Goal: Task Accomplishment & Management: Use online tool/utility

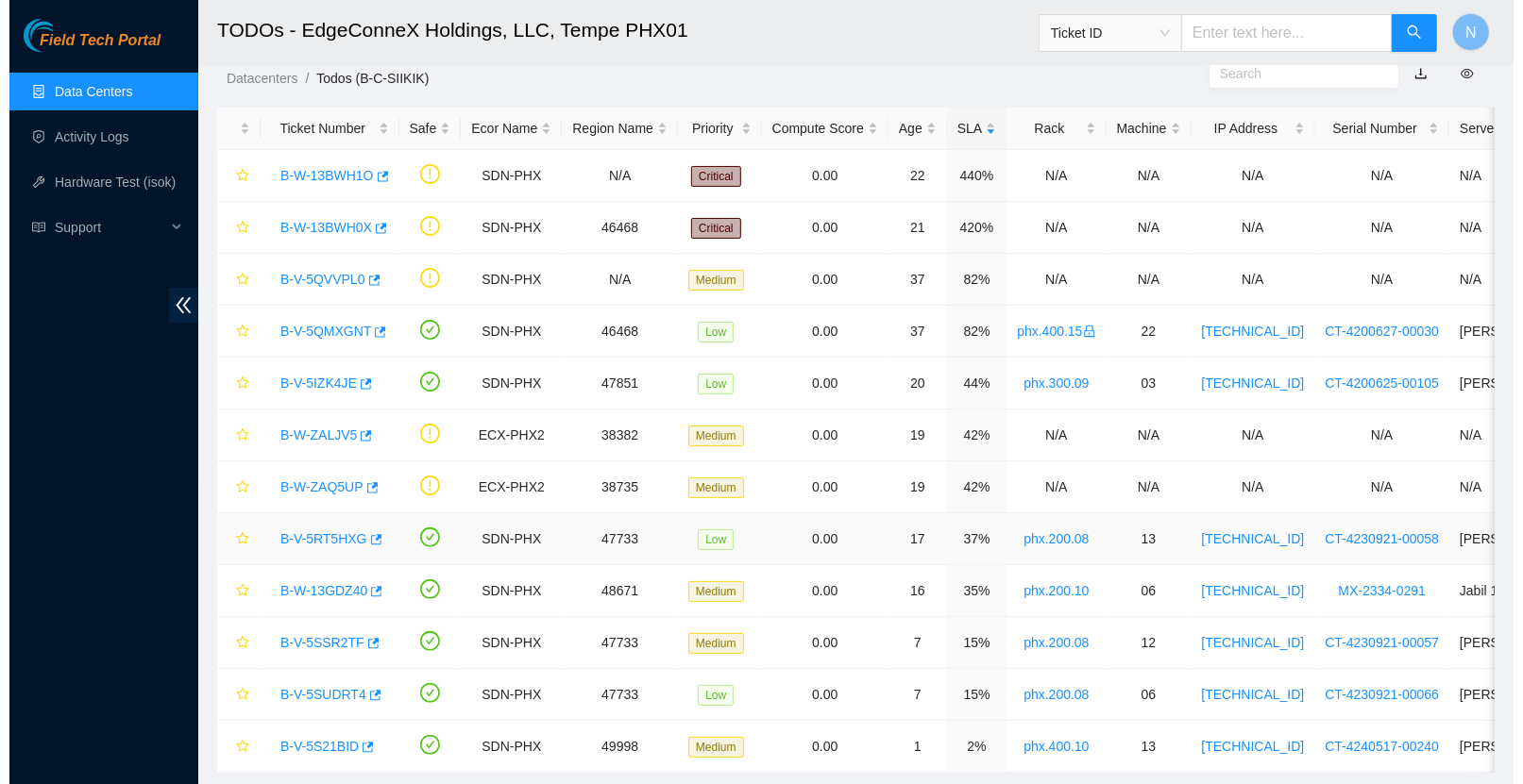
scroll to position [115, 0]
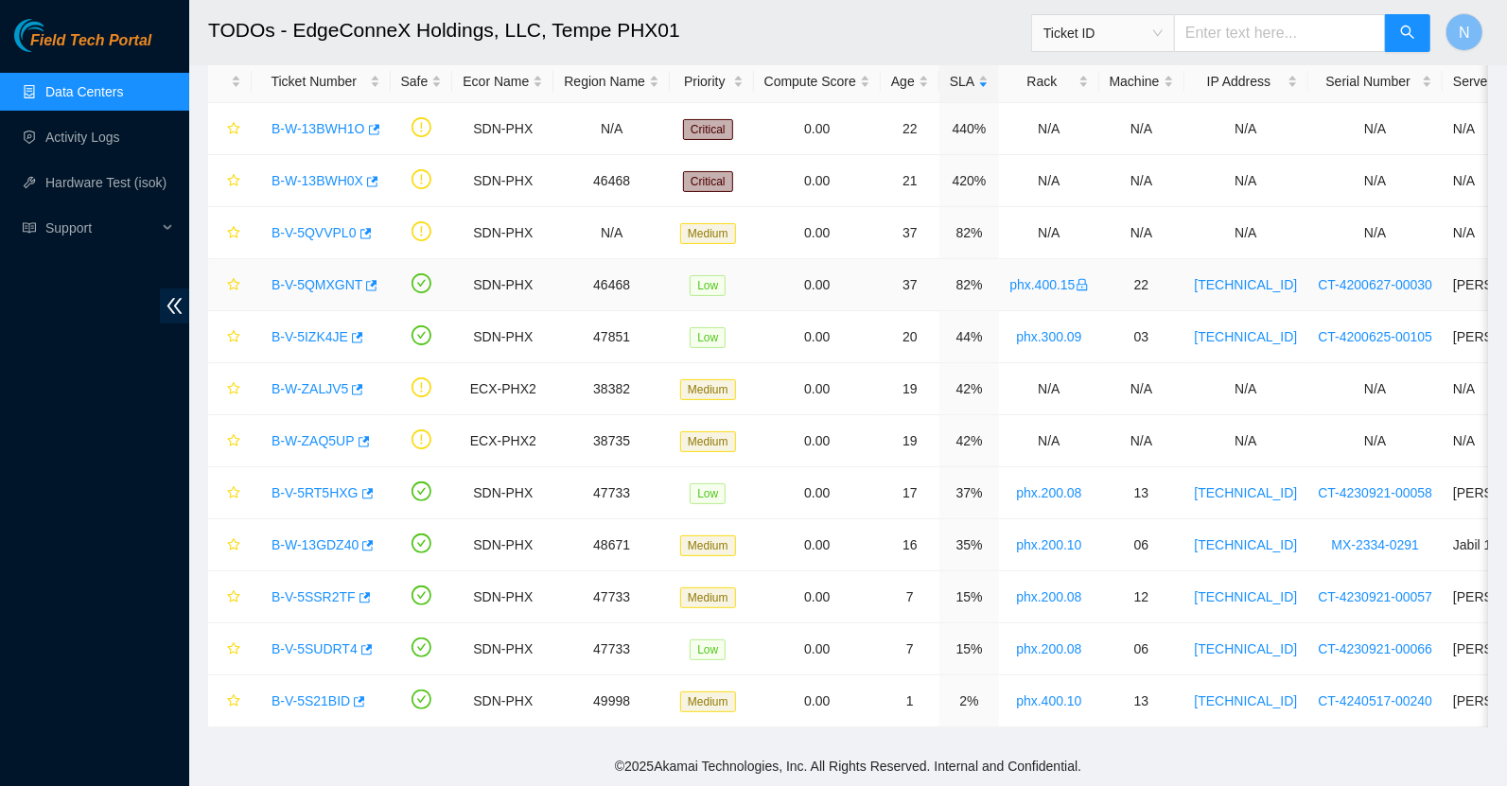
click at [332, 277] on link "B-V-5QMXGNT" at bounding box center [316, 284] width 91 height 15
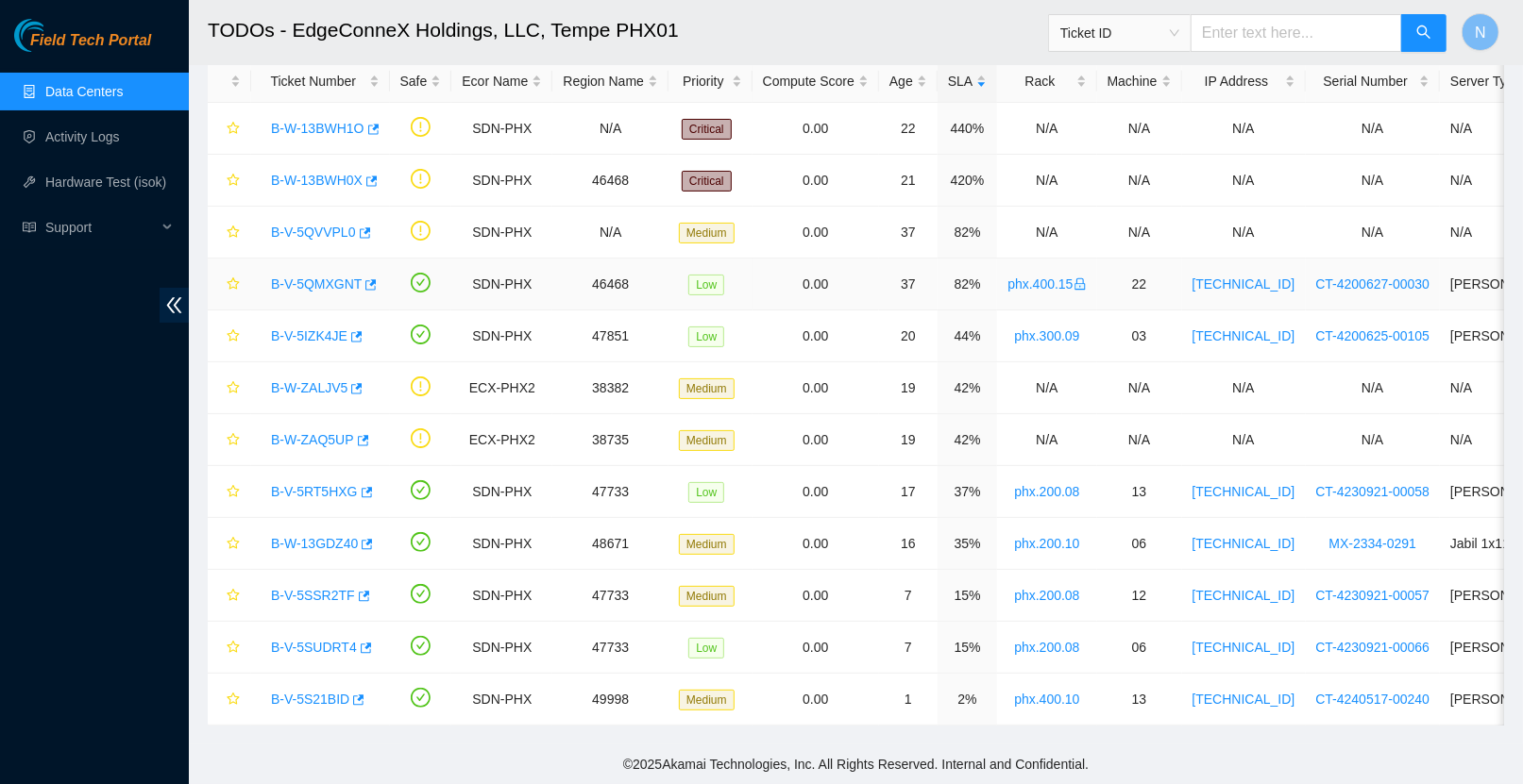
scroll to position [235, 0]
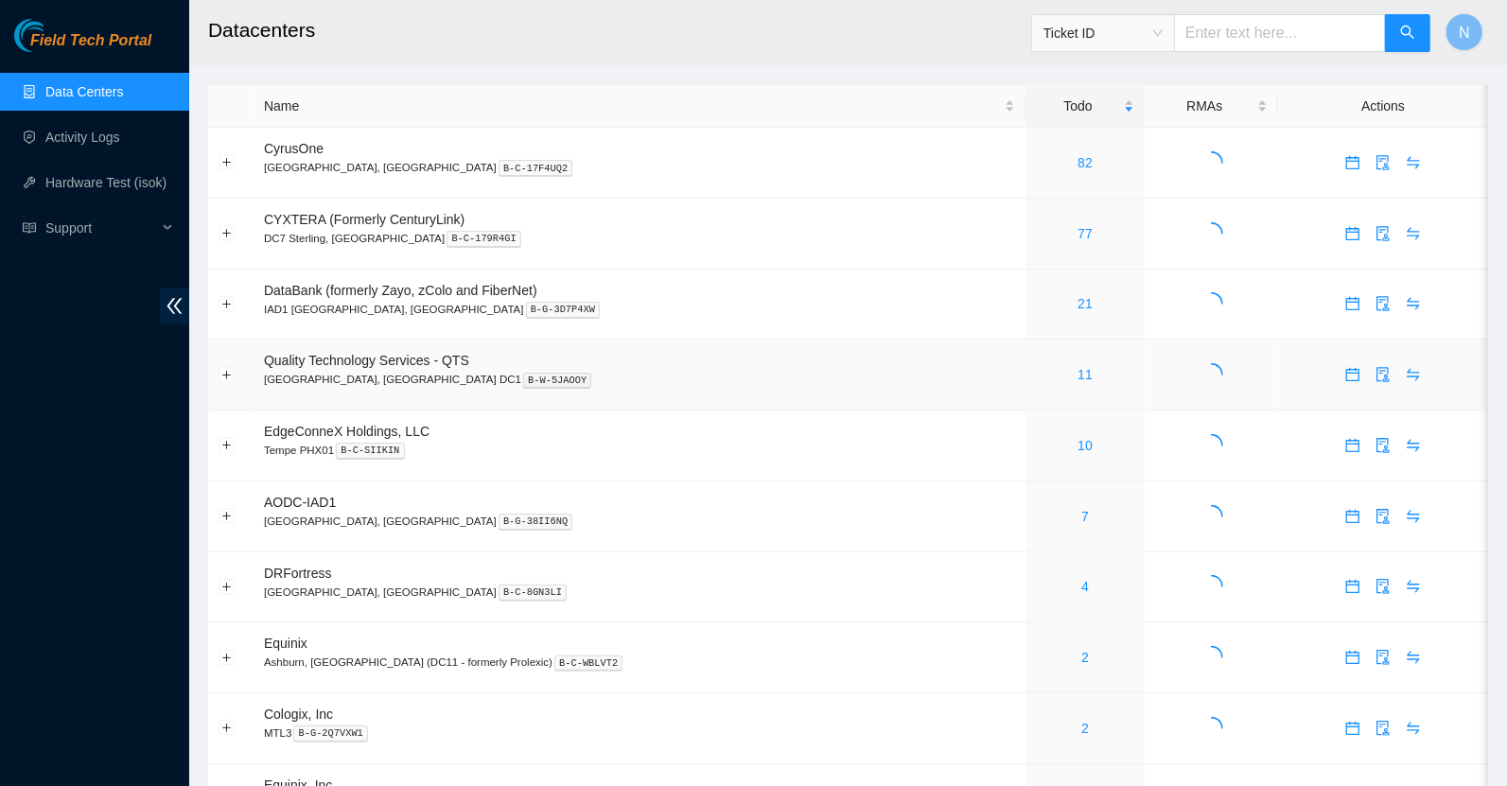
click at [735, 347] on td "Quality Technology Services - QTS Ashburn, VA DC1 B-W-5JAOOY" at bounding box center [640, 375] width 772 height 71
click at [1077, 443] on link "10" at bounding box center [1084, 445] width 15 height 15
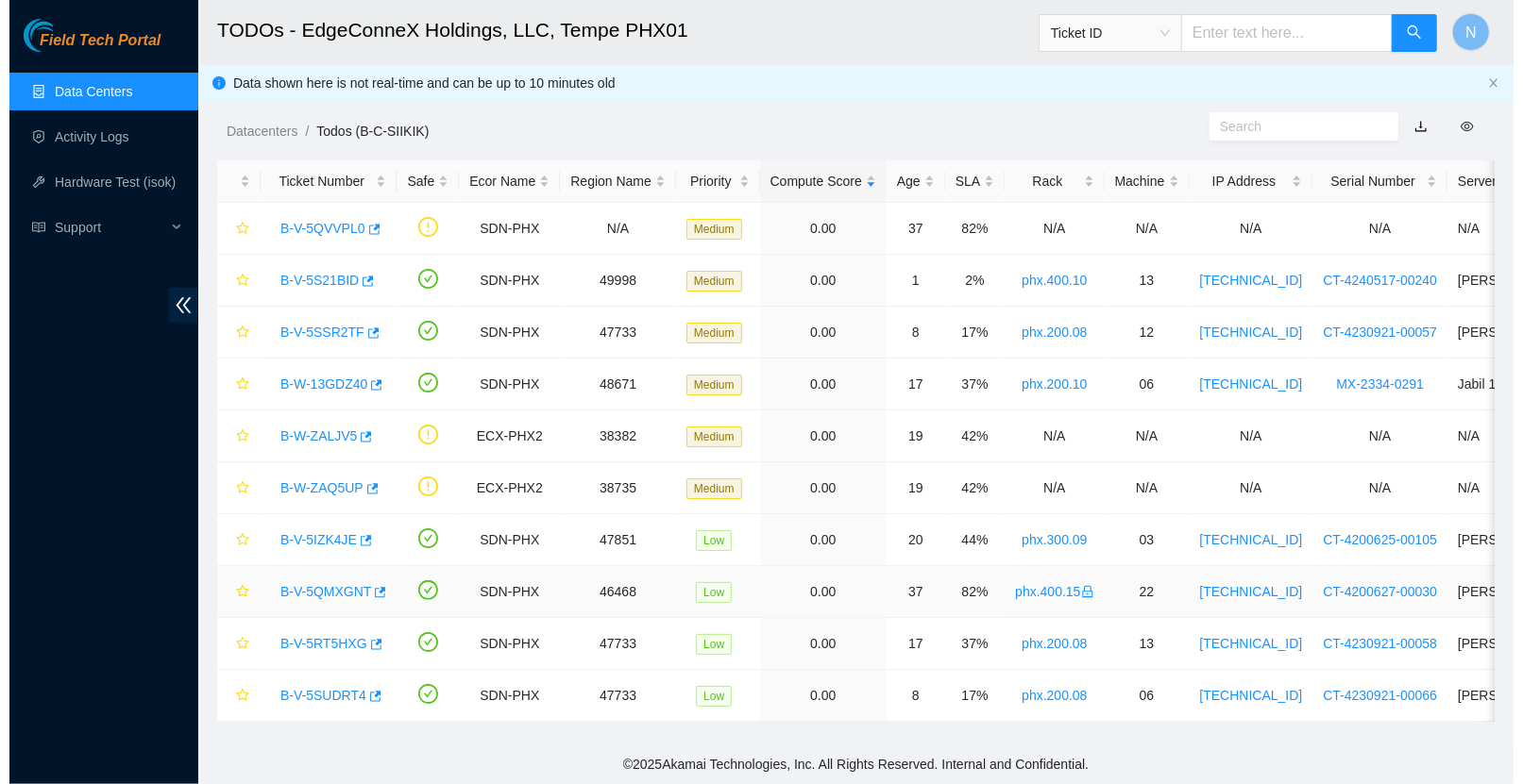
scroll to position [11, 0]
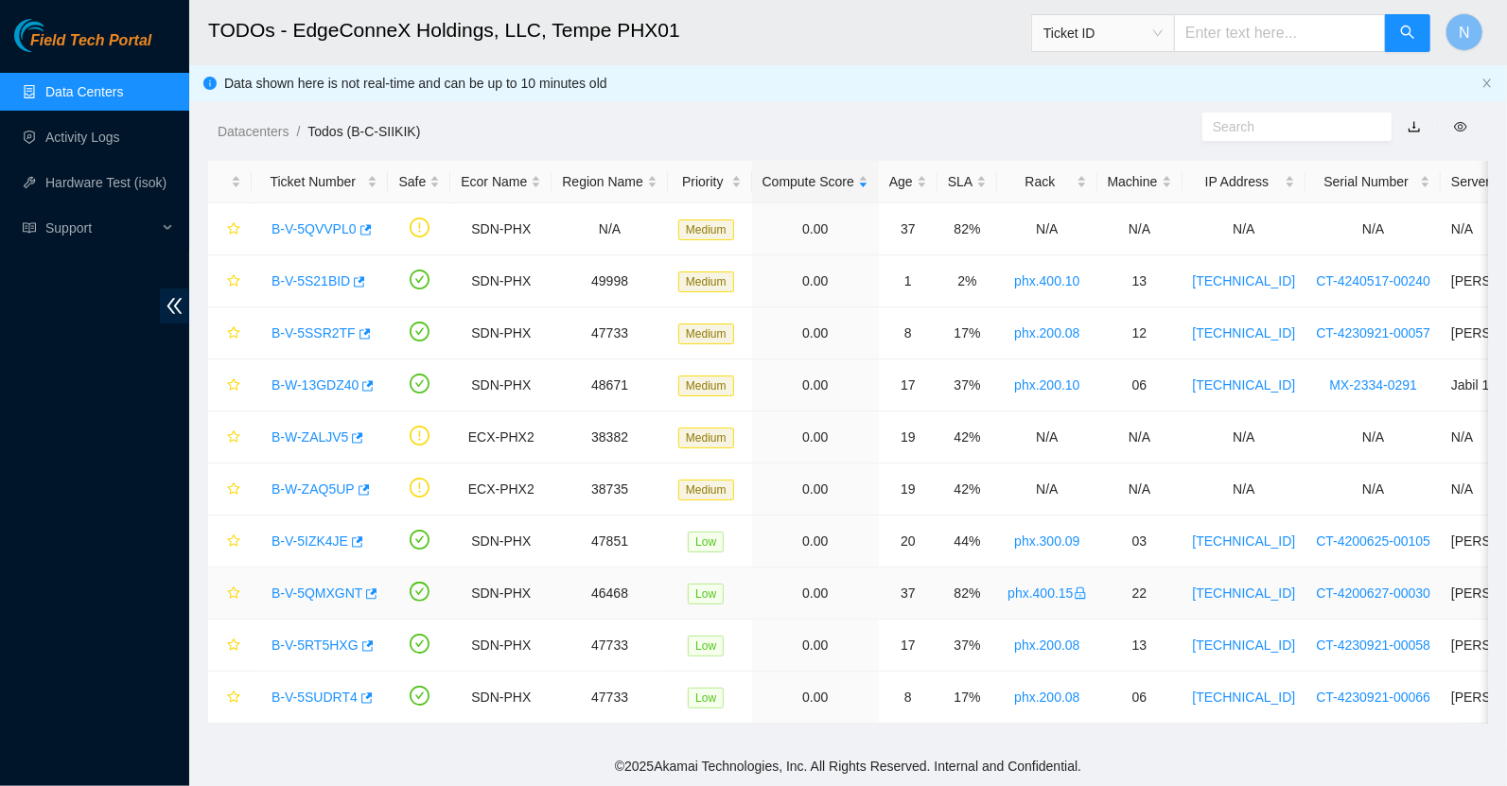
click at [326, 586] on link "B-V-5QMXGNT" at bounding box center [316, 593] width 91 height 15
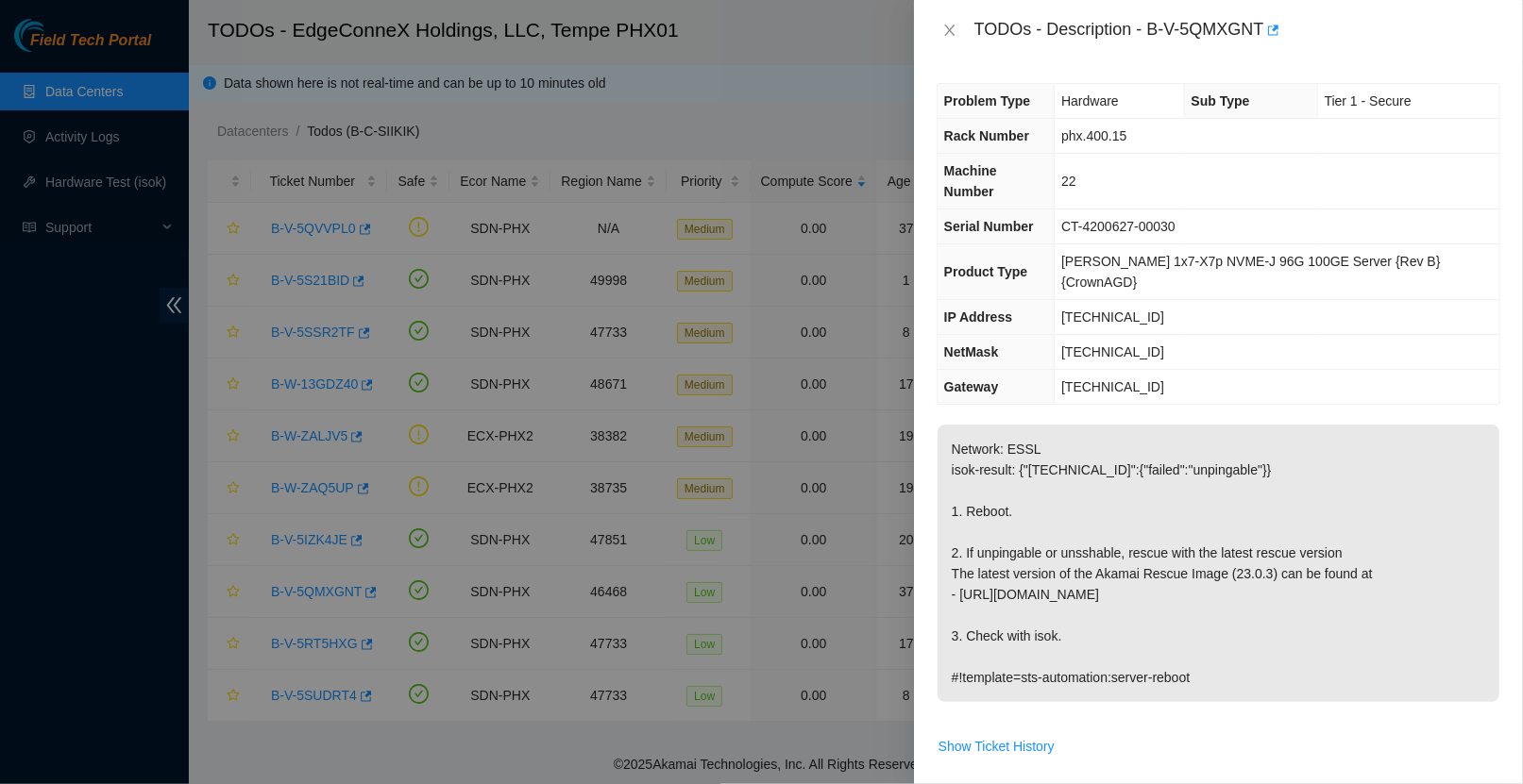
click at [1205, 300] on td "[TECHNICAL_ID]" at bounding box center [1277, 317] width 445 height 35
drag, startPoint x: 1204, startPoint y: 196, endPoint x: 1074, endPoint y: 199, distance: 130.0
click at [1074, 209] on td "CT-4200627-00030" at bounding box center [1277, 226] width 445 height 35
copy span "CT-4200627-00030"
click at [739, 376] on div at bounding box center [762, 392] width 1523 height 784
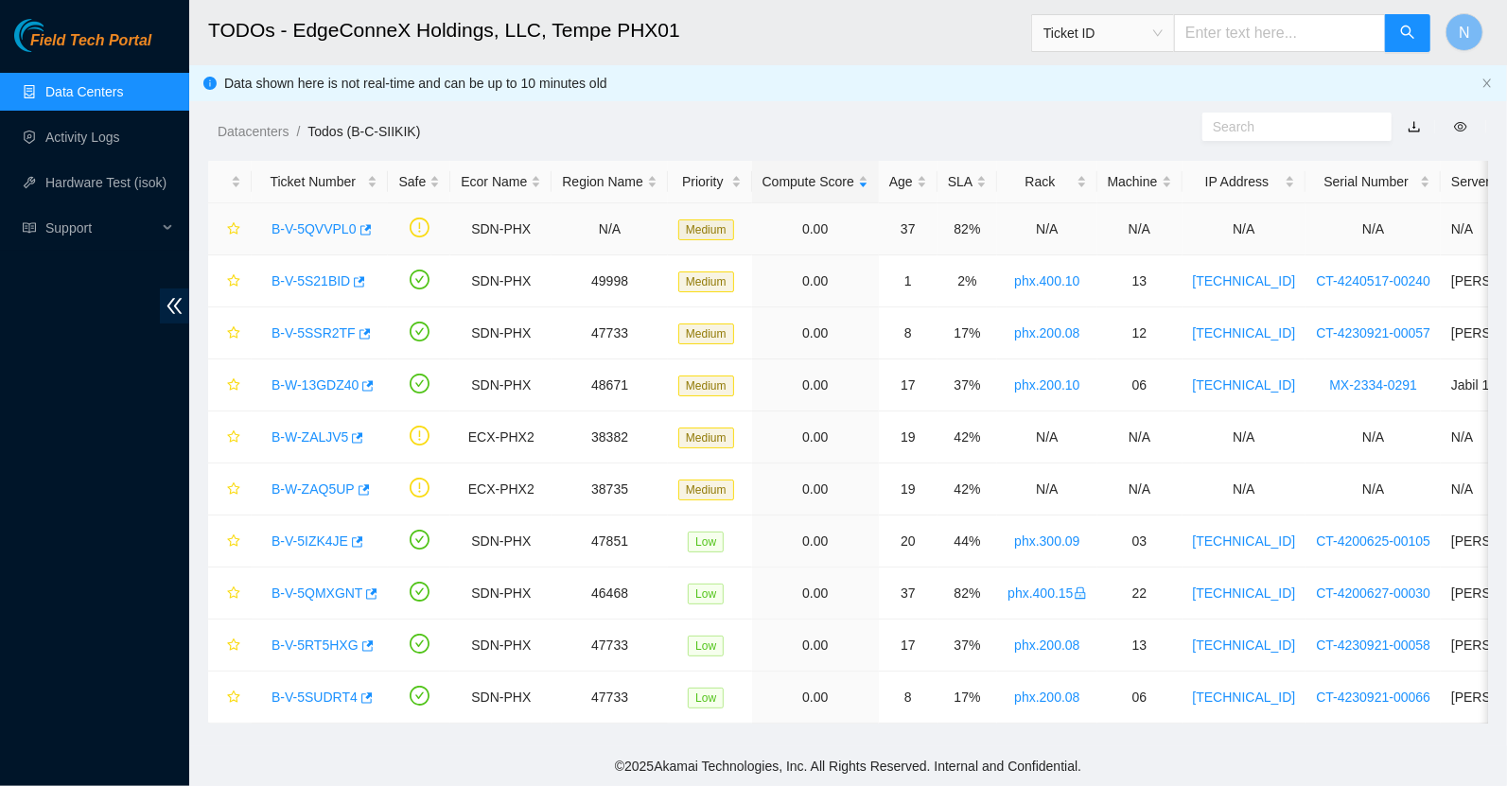
click at [315, 221] on link "B-V-5QVVPL0" at bounding box center [313, 228] width 85 height 15
click at [327, 221] on link "B-V-5QVVPL0" at bounding box center [313, 228] width 85 height 15
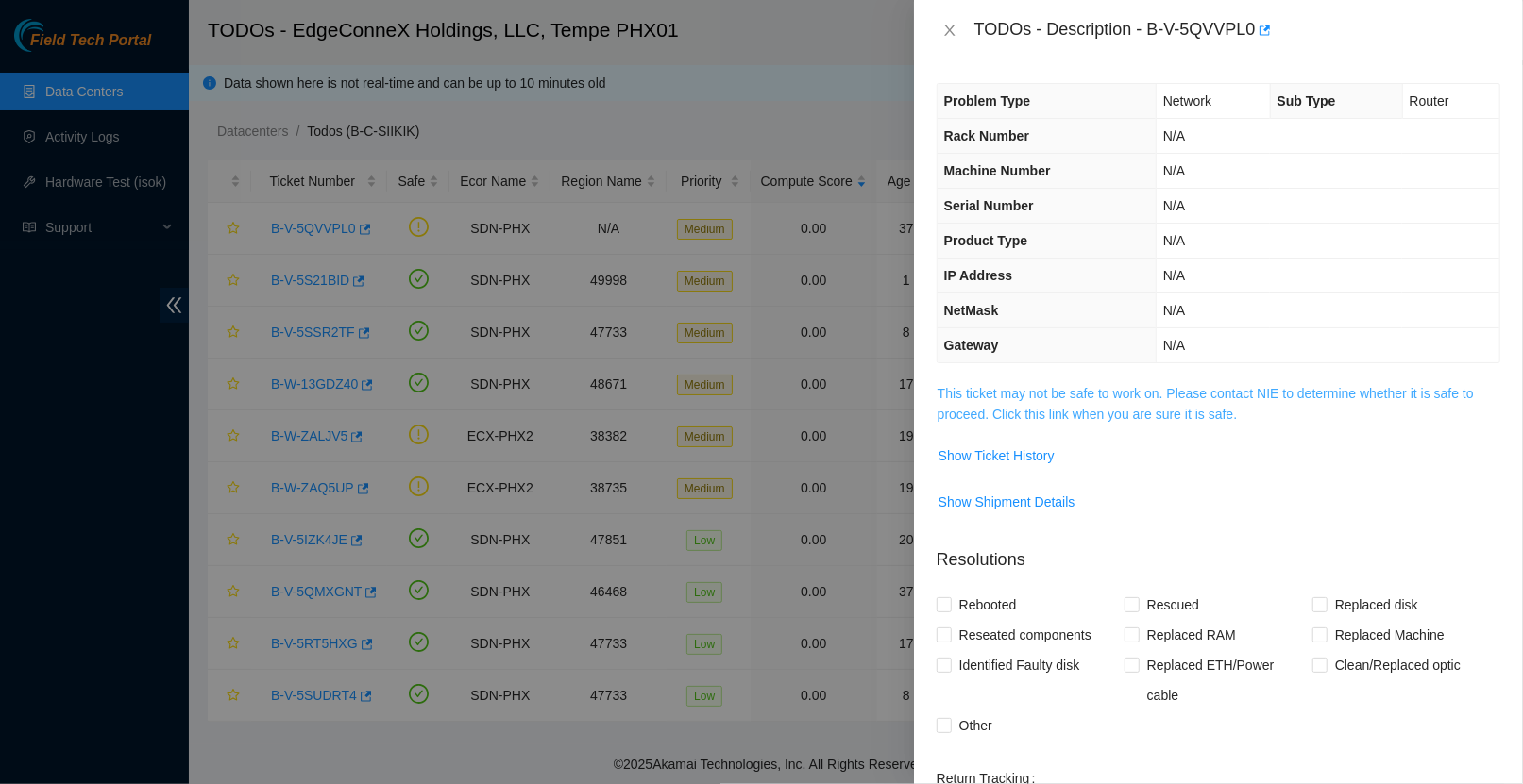
click at [1194, 386] on link "This ticket may not be safe to work on. Please contact NIE to determine whether…" at bounding box center [1205, 404] width 536 height 36
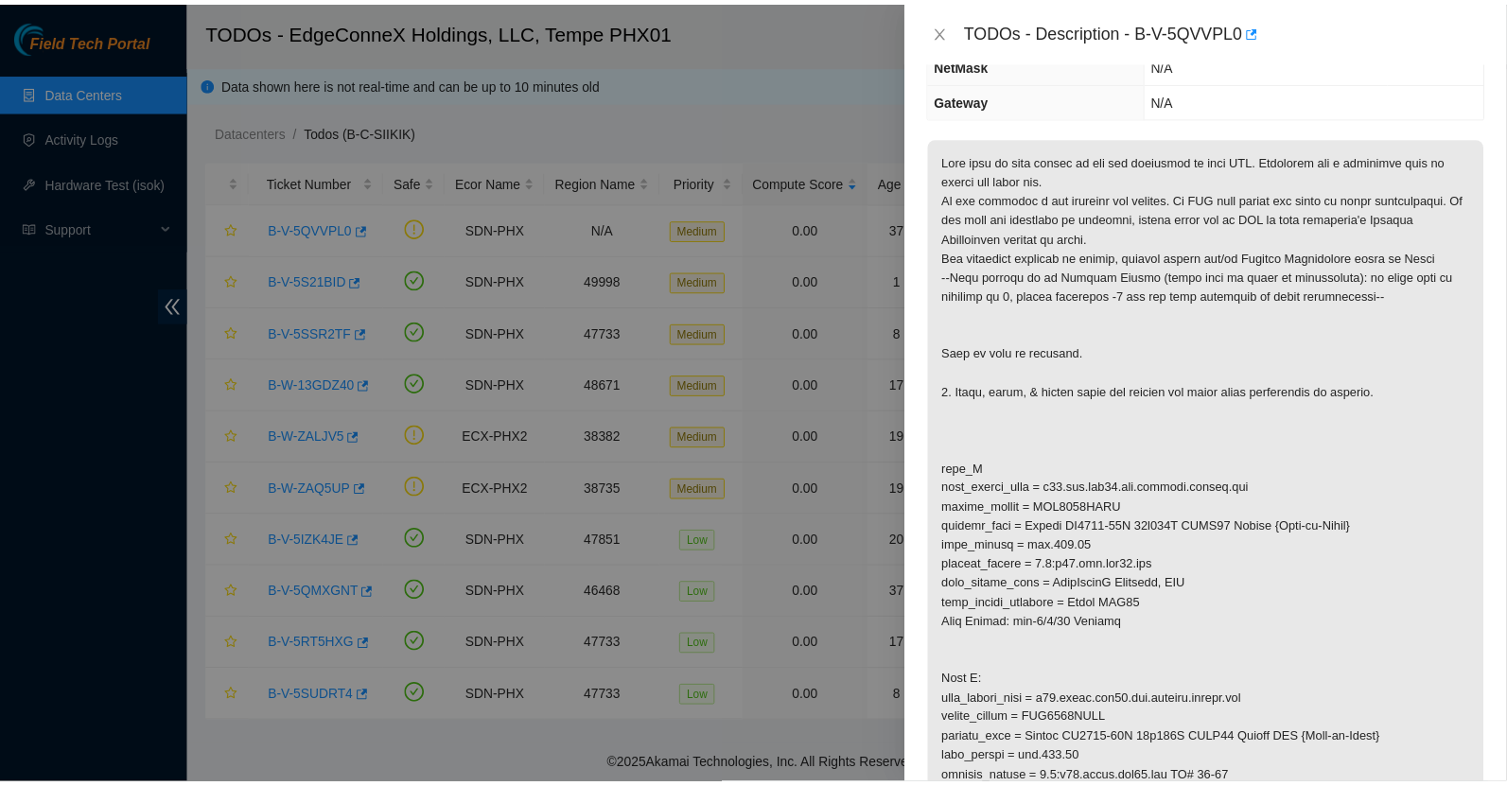
scroll to position [251, 0]
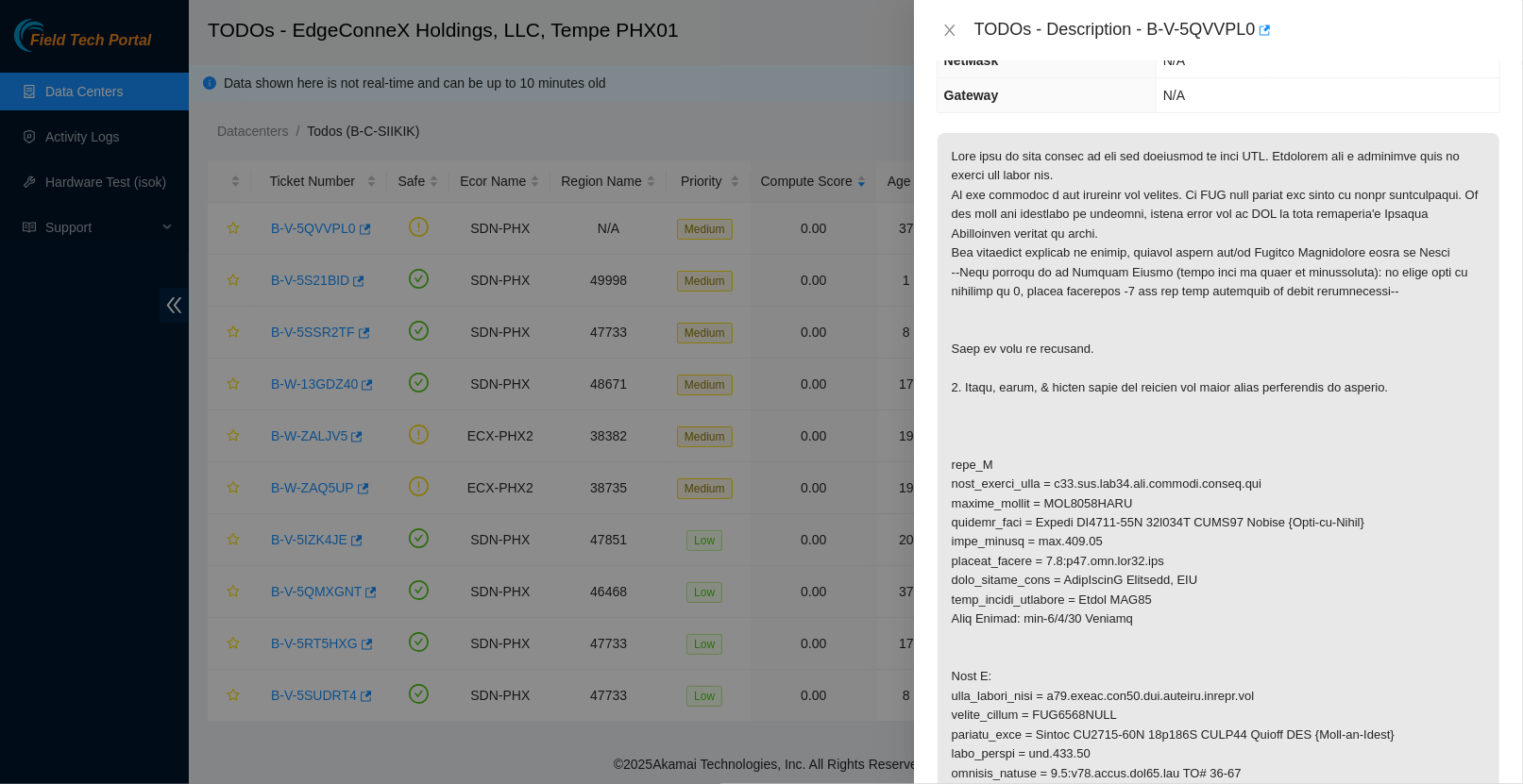
click at [176, 230] on div at bounding box center [762, 392] width 1523 height 784
click at [167, 223] on div at bounding box center [762, 392] width 1523 height 784
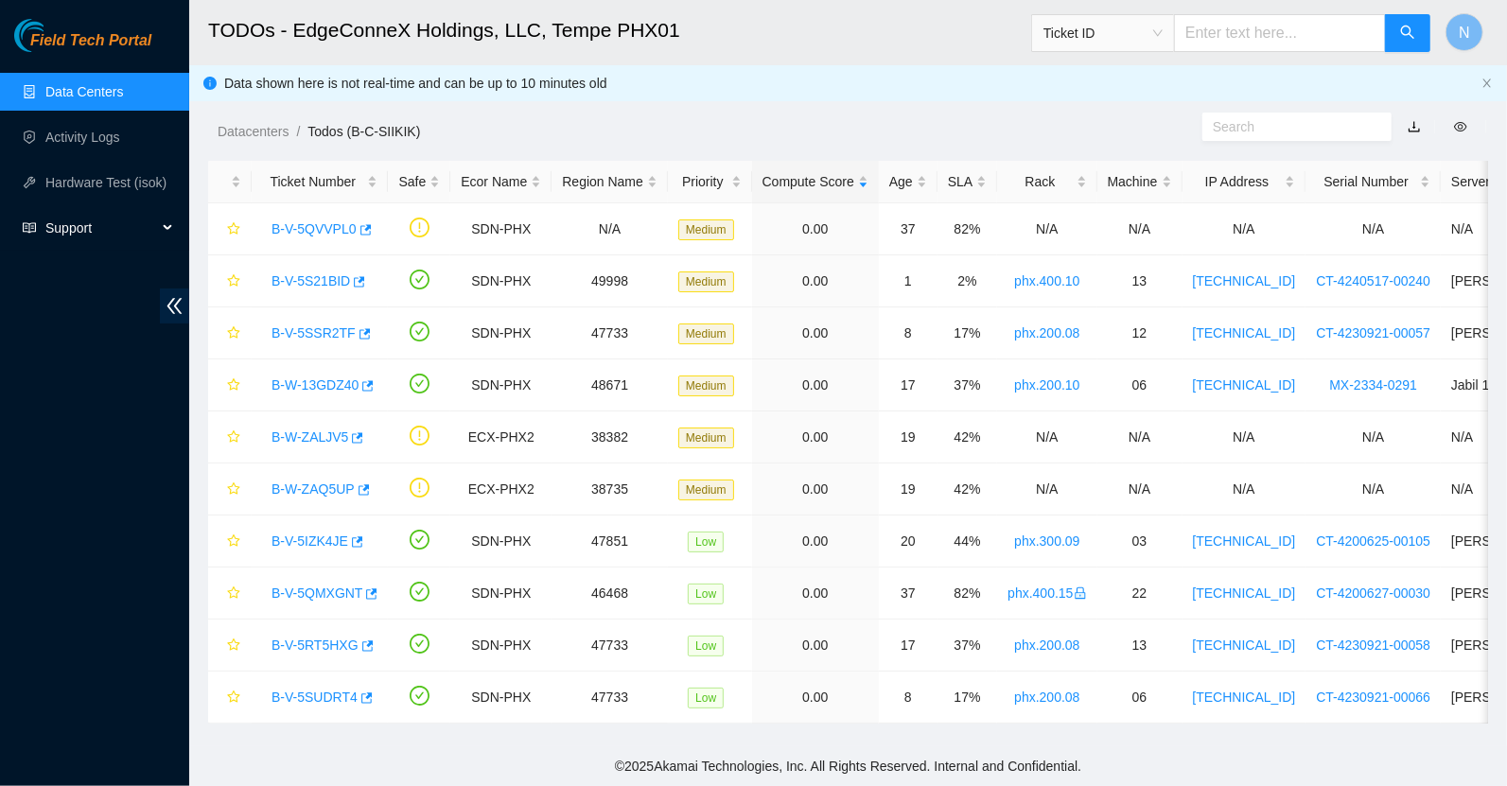
scroll to position [334, 0]
click at [168, 233] on div "Support" at bounding box center [94, 228] width 189 height 38
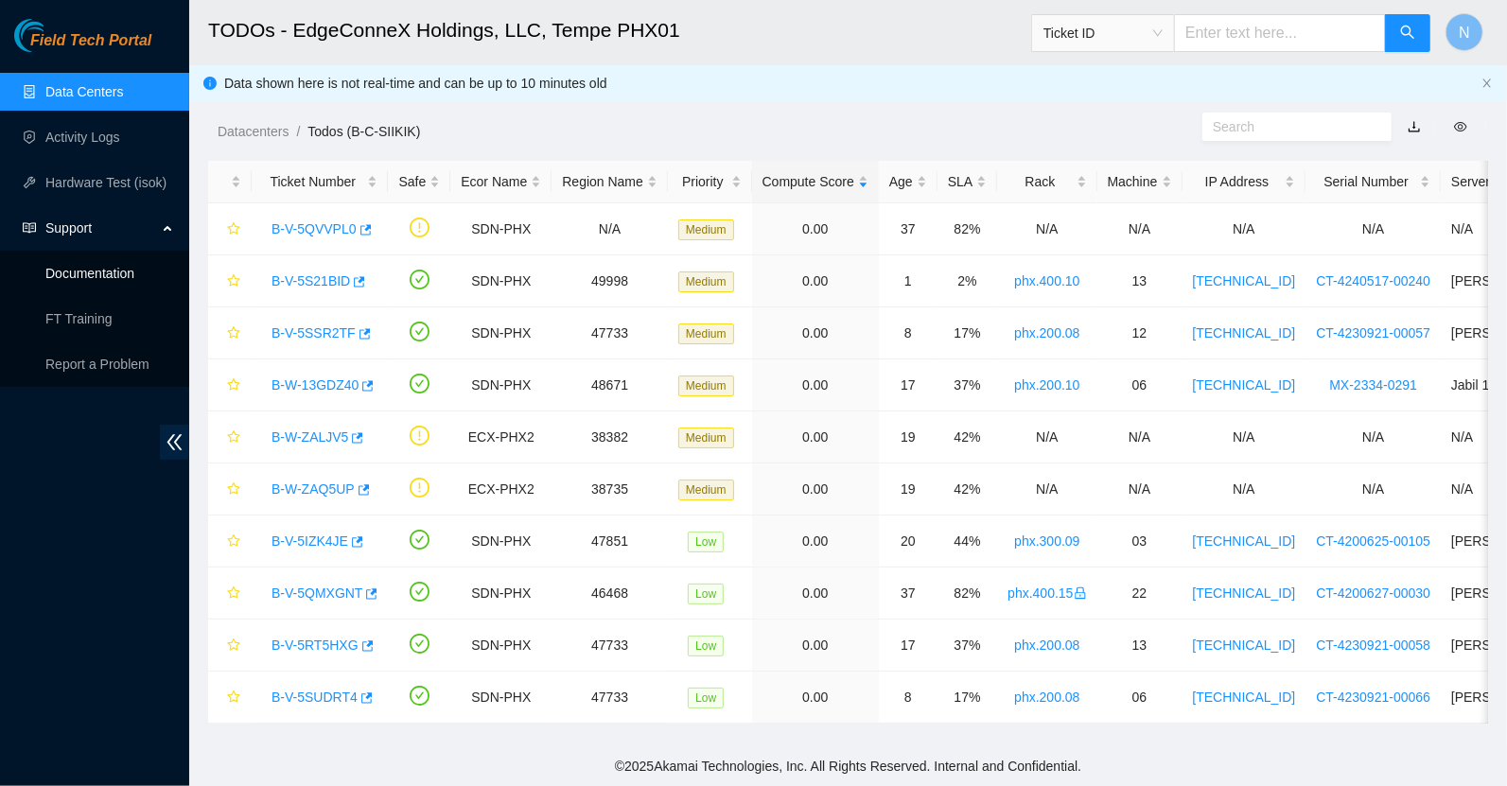
click at [124, 280] on link "Documentation" at bounding box center [89, 273] width 89 height 15
